Goal: Use online tool/utility: Utilize a website feature to perform a specific function

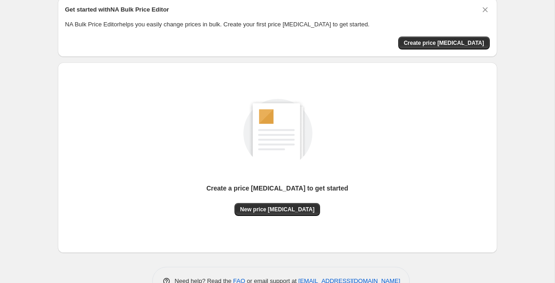
scroll to position [64, 0]
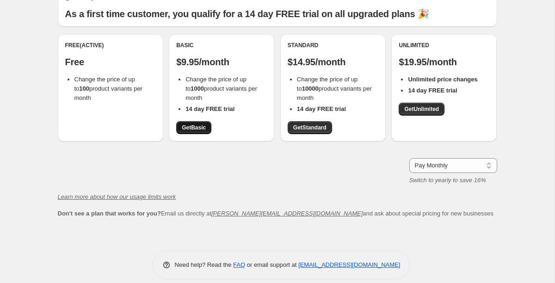
click at [200, 127] on span "Get Basic" at bounding box center [194, 127] width 24 height 7
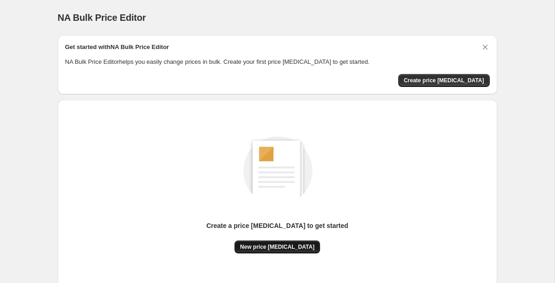
click at [283, 249] on span "New price [MEDICAL_DATA]" at bounding box center [277, 246] width 74 height 7
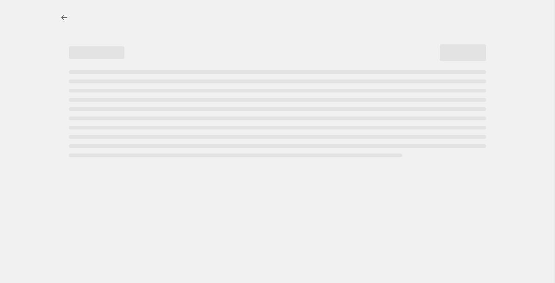
select select "percentage"
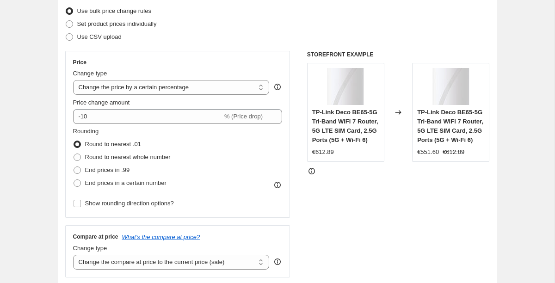
scroll to position [122, 0]
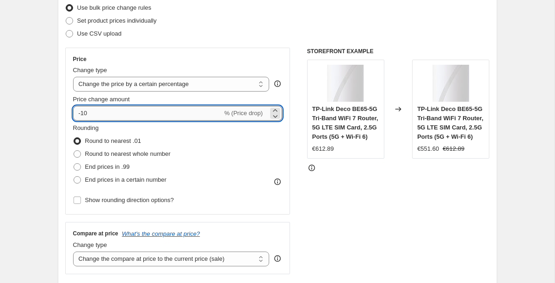
click at [147, 114] on input "-10" at bounding box center [147, 113] width 149 height 15
type input "-1"
type input "-25"
click at [436, 213] on div "STOREFRONT EXAMPLE TP-Link Deco BE65-5G Tri-Band WiFi 7 Router, 5G LTE SIM Card…" at bounding box center [398, 161] width 183 height 226
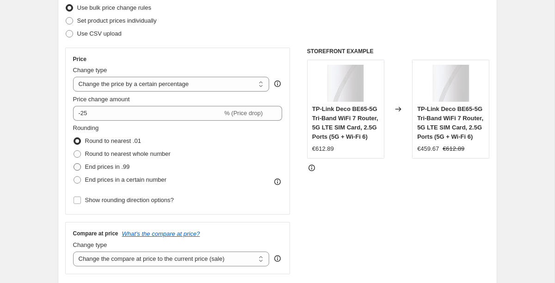
click at [111, 165] on span "End prices in .99" at bounding box center [107, 166] width 45 height 7
click at [74, 164] on input "End prices in .99" at bounding box center [73, 163] width 0 height 0
radio input "true"
click at [404, 210] on div "STOREFRONT EXAMPLE TP-Link Deco BE65-5G Tri-Band WiFi 7 Router, 5G LTE SIM Card…" at bounding box center [398, 161] width 183 height 226
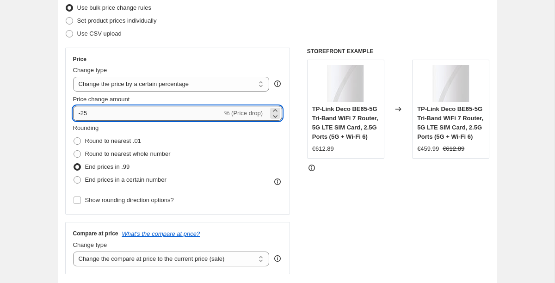
click at [126, 113] on input "-25" at bounding box center [147, 113] width 149 height 15
type input "-2"
type input "-30"
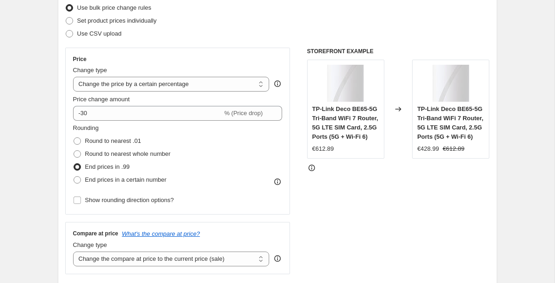
click at [388, 181] on div "STOREFRONT EXAMPLE TP-Link Deco BE65-5G Tri-Band WiFi 7 Router, 5G LTE SIM Card…" at bounding box center [398, 161] width 183 height 226
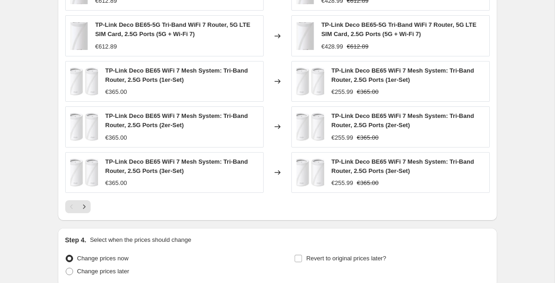
scroll to position [656, 0]
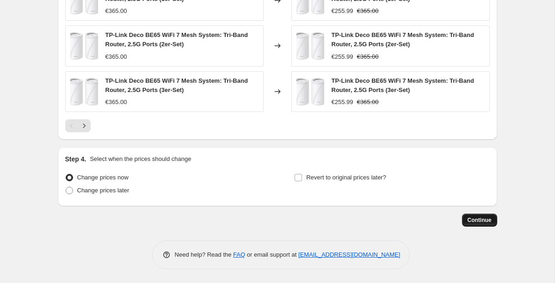
click at [473, 219] on span "Continue" at bounding box center [479, 219] width 24 height 7
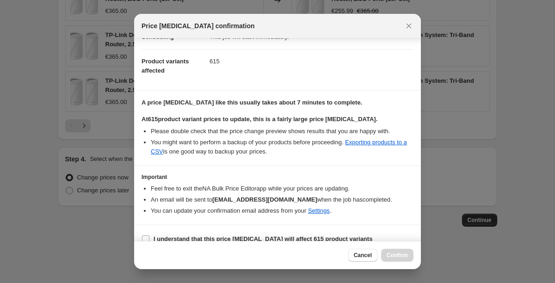
scroll to position [100, 0]
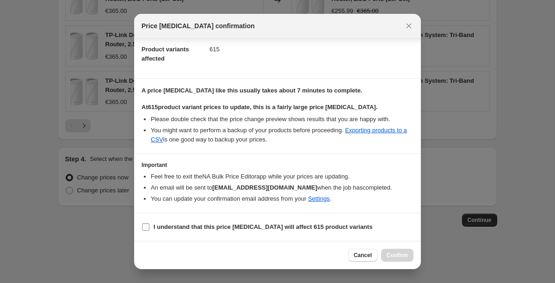
click at [313, 233] on label "I understand that this price change job will affect 615 product variants" at bounding box center [256, 226] width 231 height 13
click at [149, 231] on input "I understand that this price change job will affect 615 product variants" at bounding box center [145, 226] width 7 height 7
checkbox input "true"
click at [394, 259] on button "Confirm" at bounding box center [397, 255] width 32 height 13
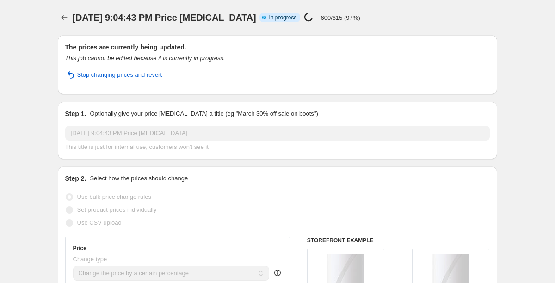
select select "percentage"
